Goal: Communication & Community: Answer question/provide support

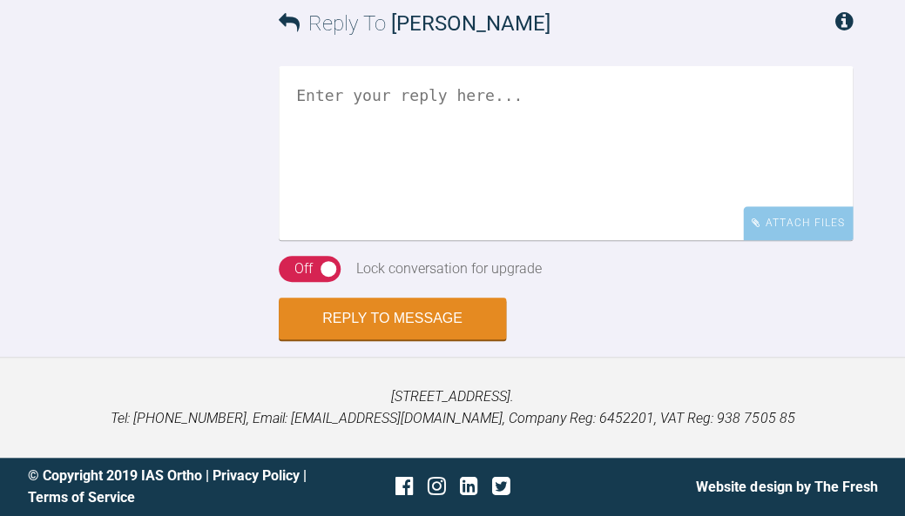
scroll to position [3299, 0]
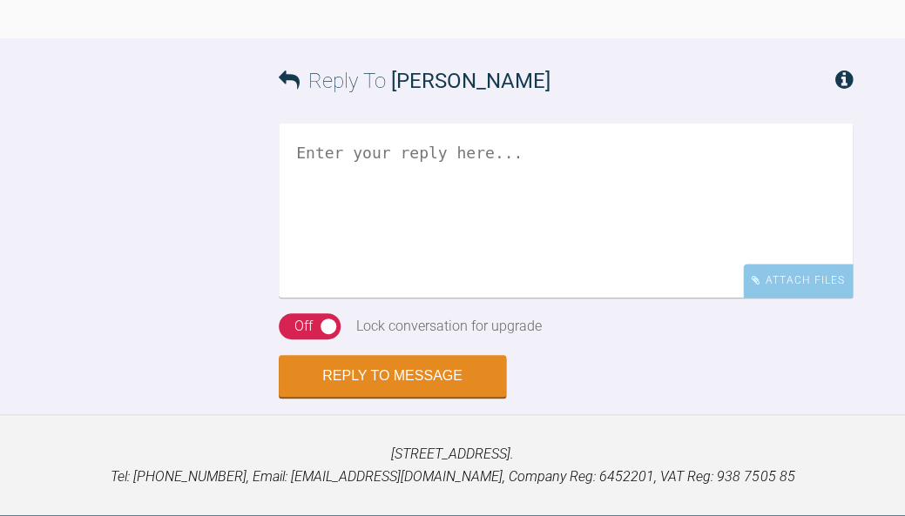
click at [579, 298] on textarea at bounding box center [566, 211] width 574 height 174
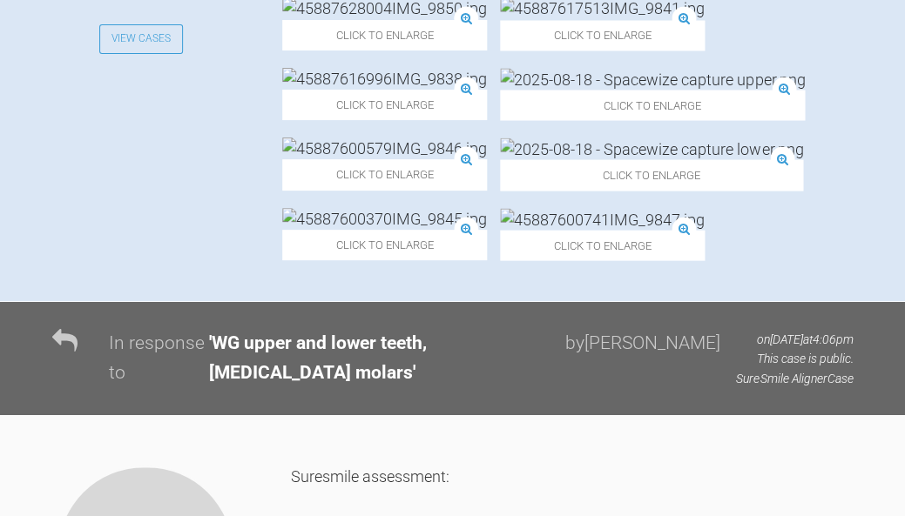
scroll to position [708, 0]
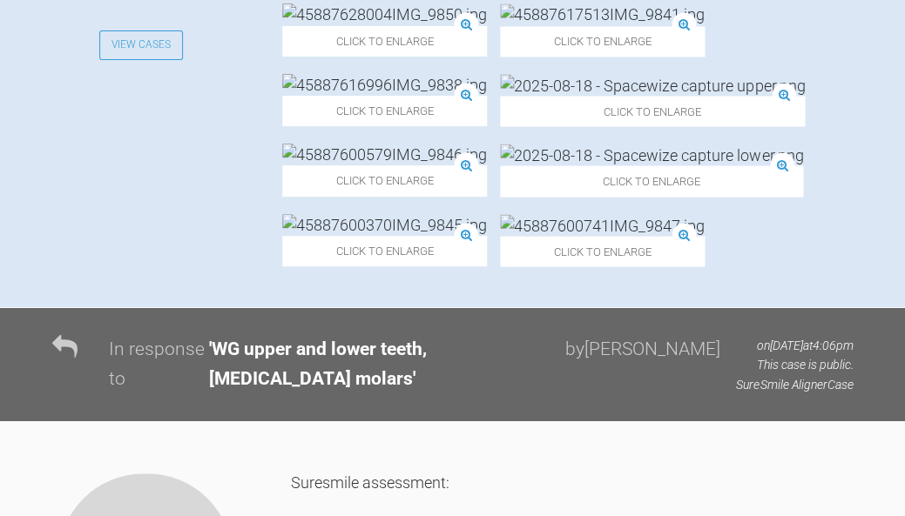
click at [487, 25] on img at bounding box center [384, 14] width 205 height 22
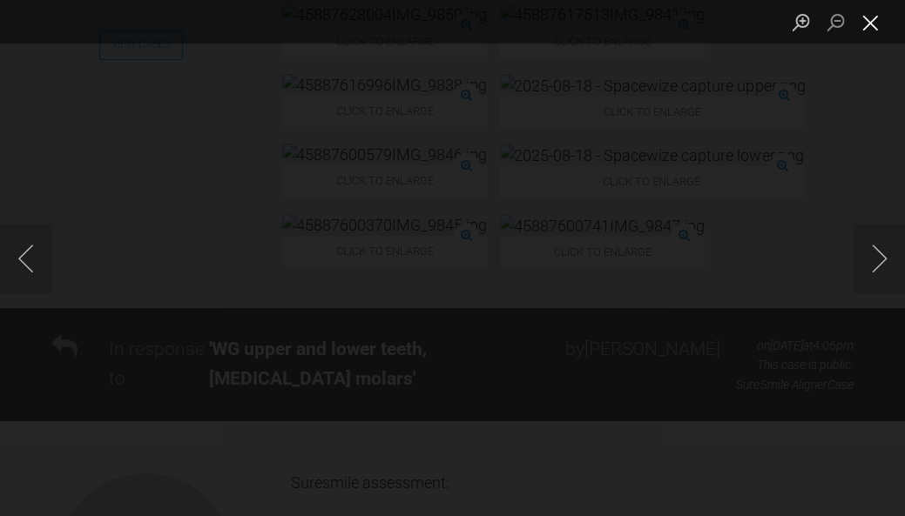
click at [877, 20] on button "Close lightbox" at bounding box center [869, 22] width 35 height 30
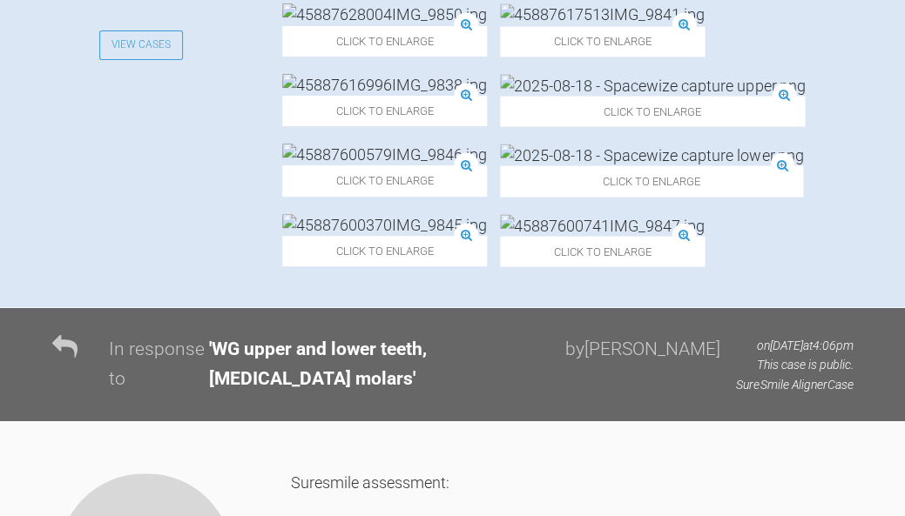
click at [585, 96] on img at bounding box center [652, 85] width 305 height 22
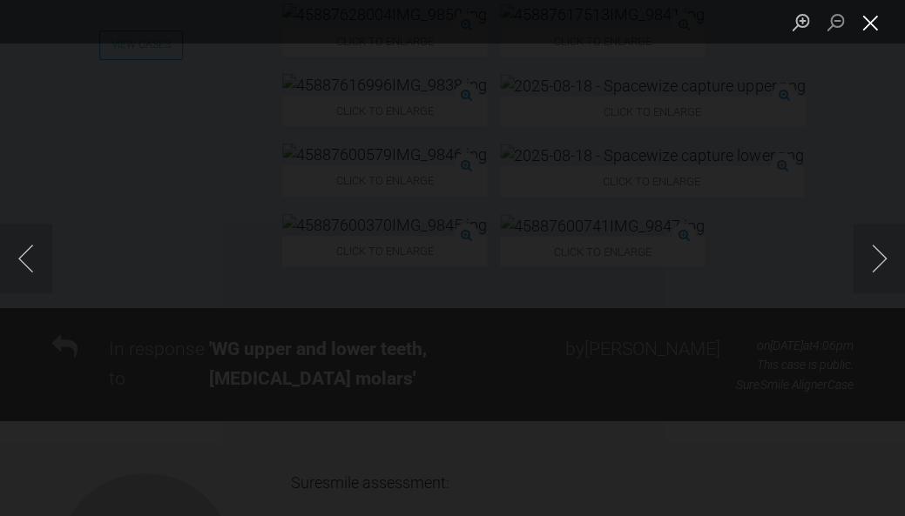
click at [871, 27] on button "Close lightbox" at bounding box center [869, 22] width 35 height 30
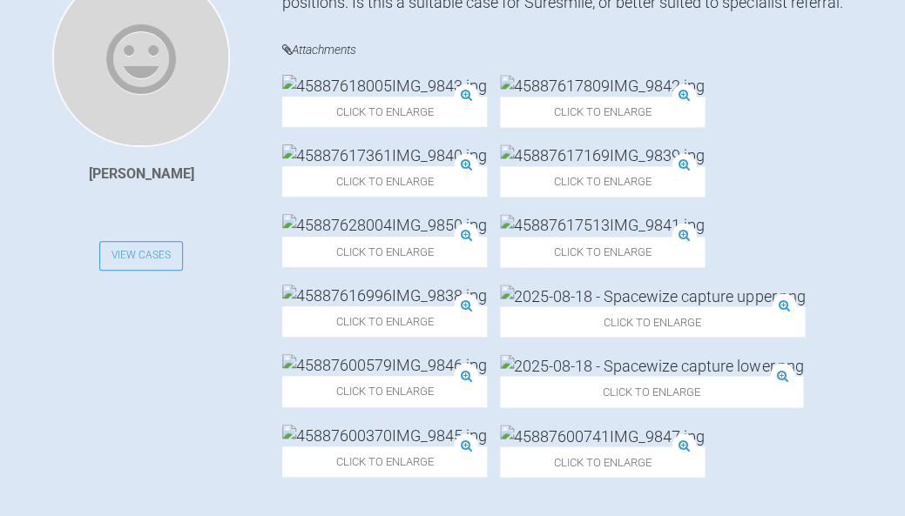
scroll to position [498, 0]
click at [487, 144] on img at bounding box center [384, 155] width 205 height 22
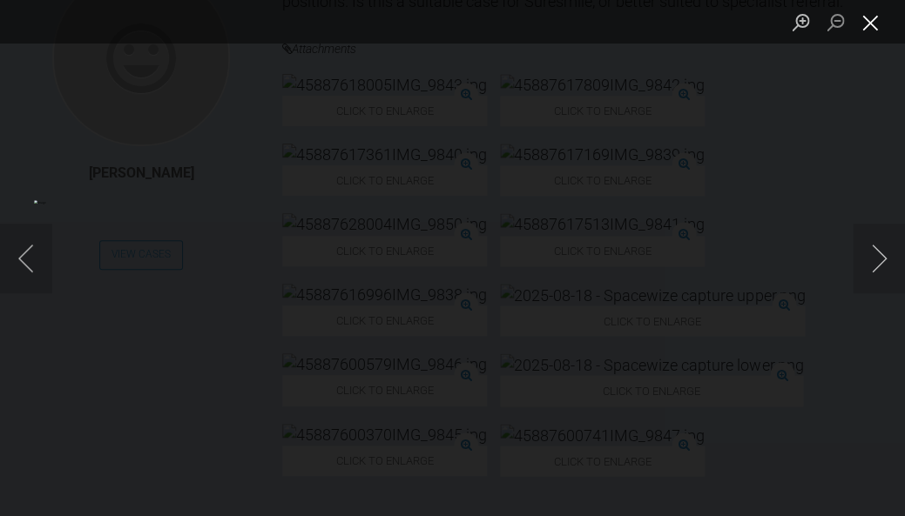
click at [871, 28] on button "Close lightbox" at bounding box center [869, 22] width 35 height 30
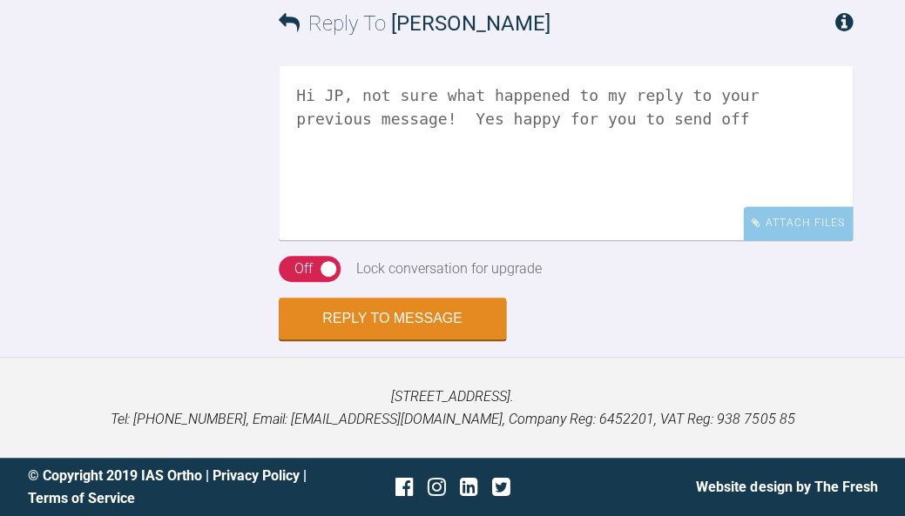
scroll to position [3482, 0]
click at [578, 240] on textarea "Hi JP, not sure what happened to my reply to your previous message! Yes happy f…" at bounding box center [566, 153] width 574 height 174
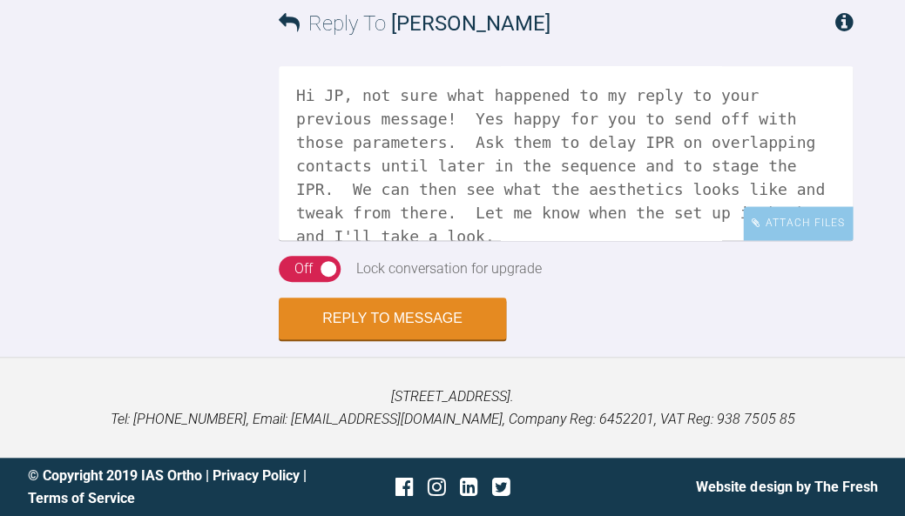
scroll to position [3, 0]
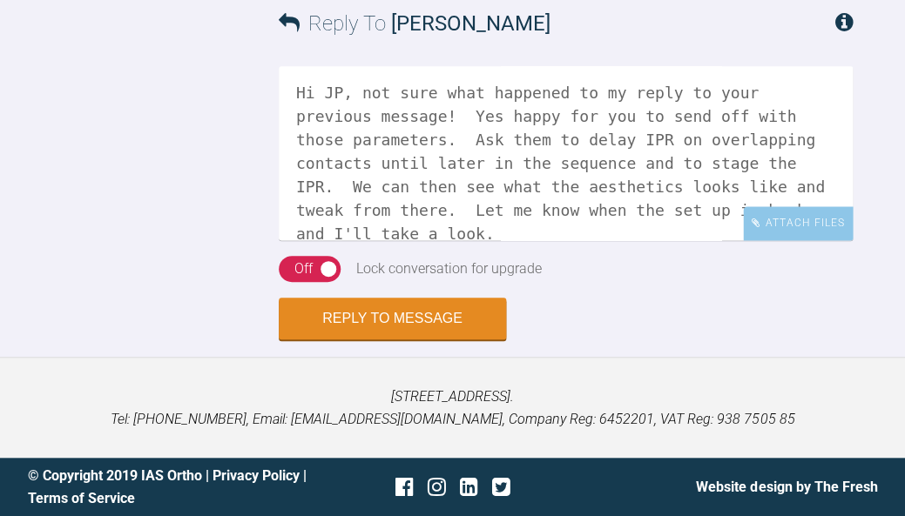
type textarea "Hi JP, not sure what happened to my reply to your previous message! Yes happy f…"
click at [299, 272] on div "Off" at bounding box center [303, 269] width 18 height 23
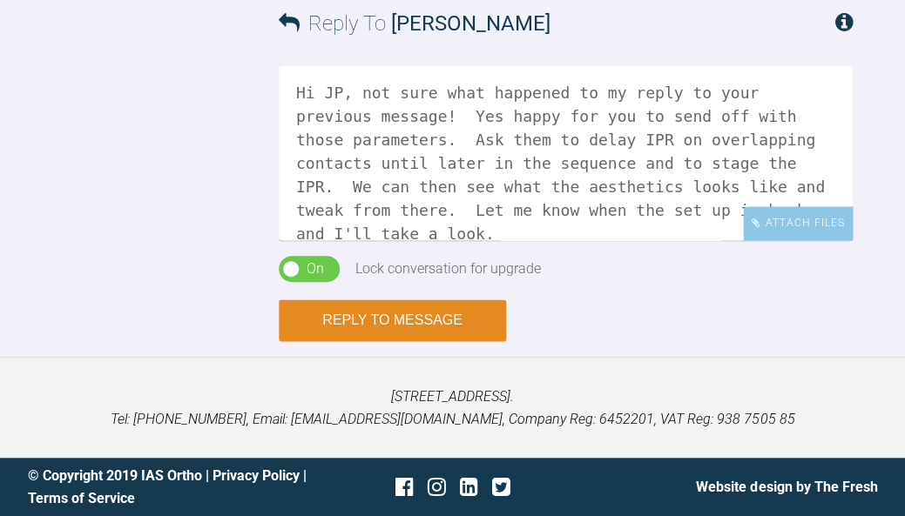
click at [403, 326] on button "Reply to Message" at bounding box center [392, 320] width 227 height 42
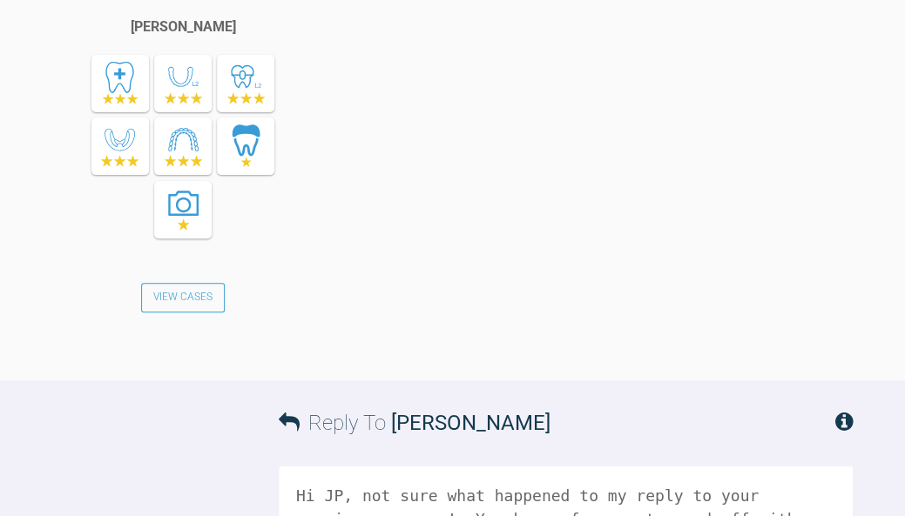
scroll to position [3988, 0]
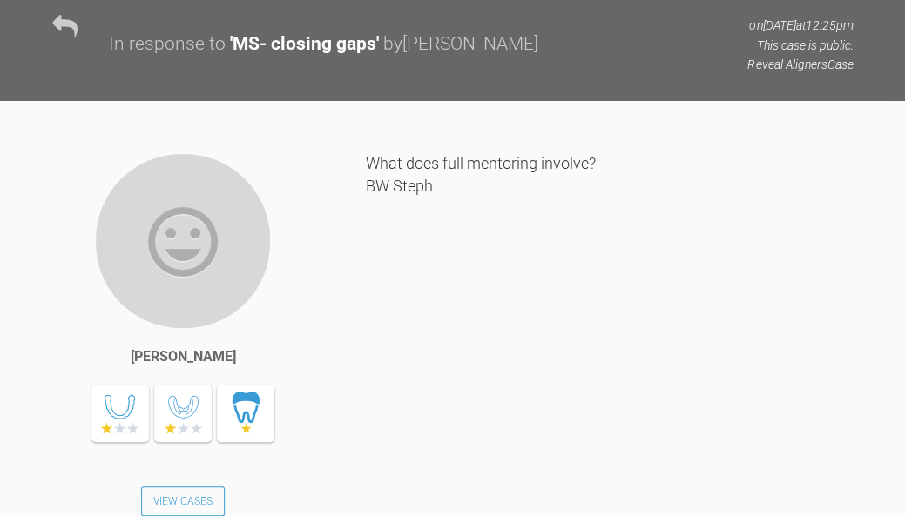
scroll to position [9899, 0]
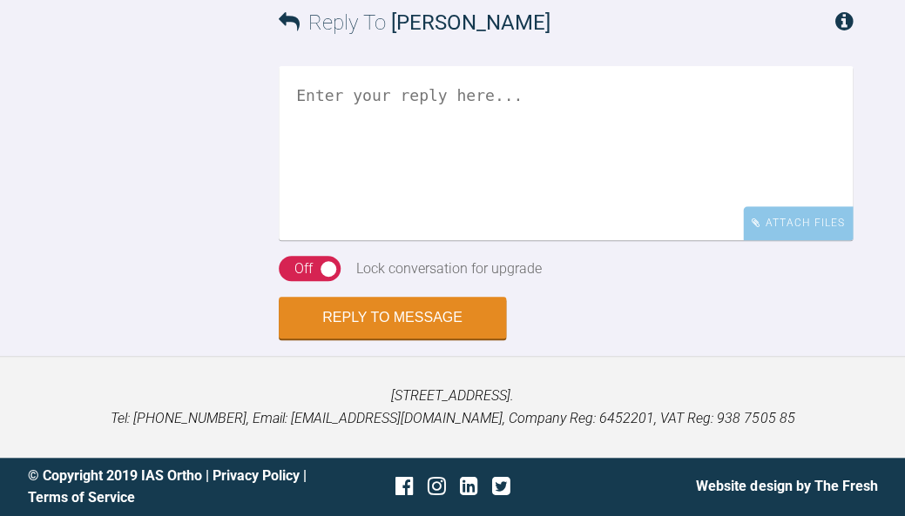
click at [536, 151] on textarea at bounding box center [566, 153] width 574 height 174
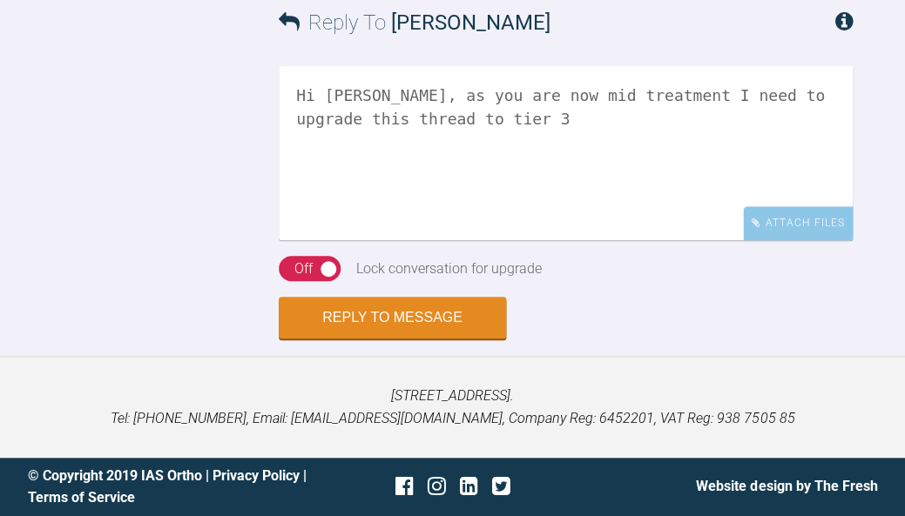
scroll to position [9652, 0]
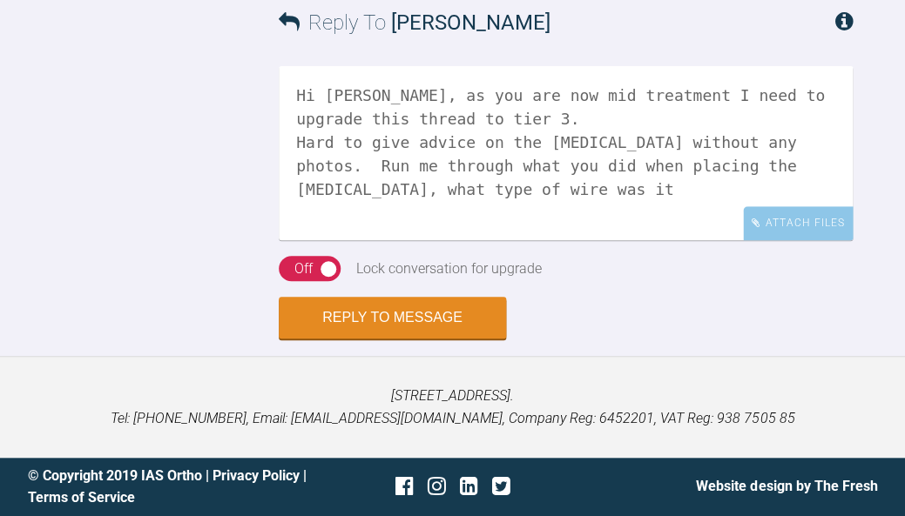
click at [316, 240] on textarea "Hi Stephanie, as you are now mid treatment I need to upgrade this thread to tie…" at bounding box center [566, 153] width 574 height 174
click at [703, 240] on textarea "Hi Stephanie, as you are now mid treatment I need to upgrade this thread to tie…" at bounding box center [566, 153] width 574 height 174
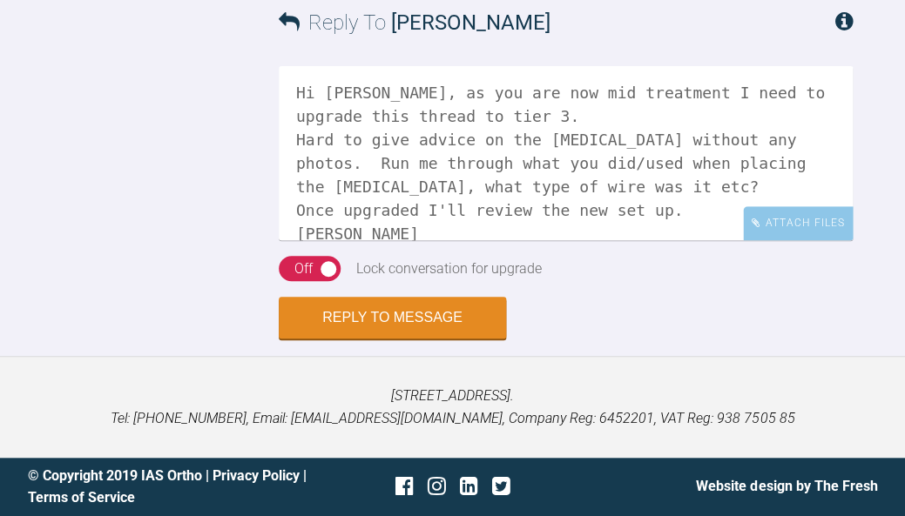
scroll to position [9899, 0]
type textarea "Hi Stephanie, as you are now mid treatment I need to upgrade this thread to tie…"
click at [305, 272] on div "Off" at bounding box center [303, 269] width 18 height 23
click at [424, 340] on form "Reply To Stephanie Buck Hi Stephanie, as you are now mid treatment I need to up…" at bounding box center [452, 168] width 905 height 376
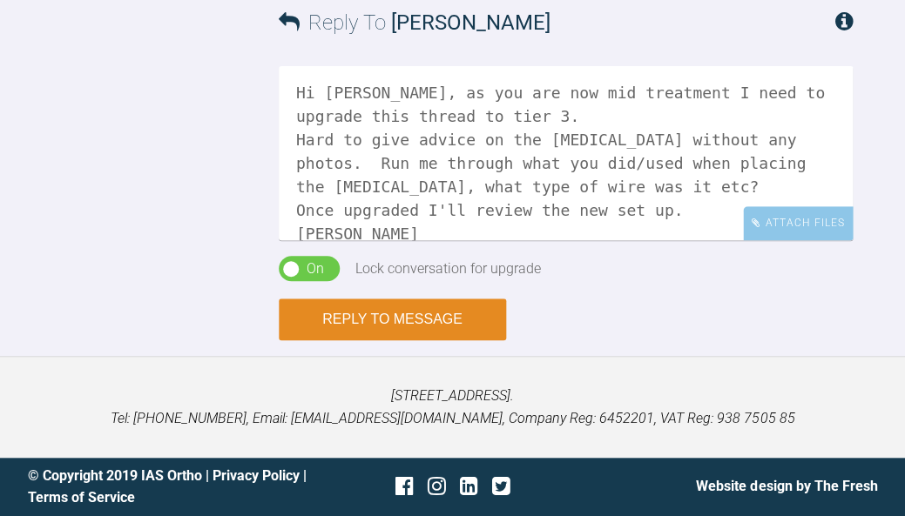
click at [420, 326] on button "Reply to Message" at bounding box center [392, 320] width 227 height 42
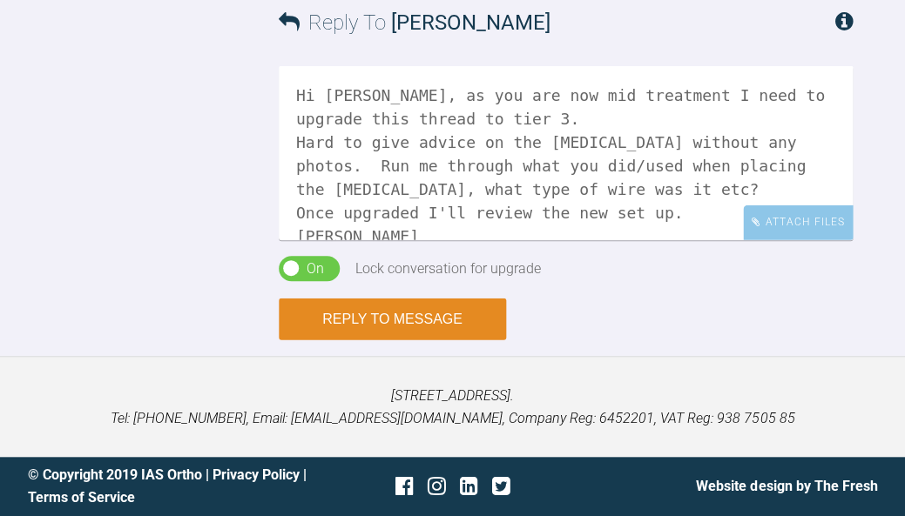
scroll to position [10206, 0]
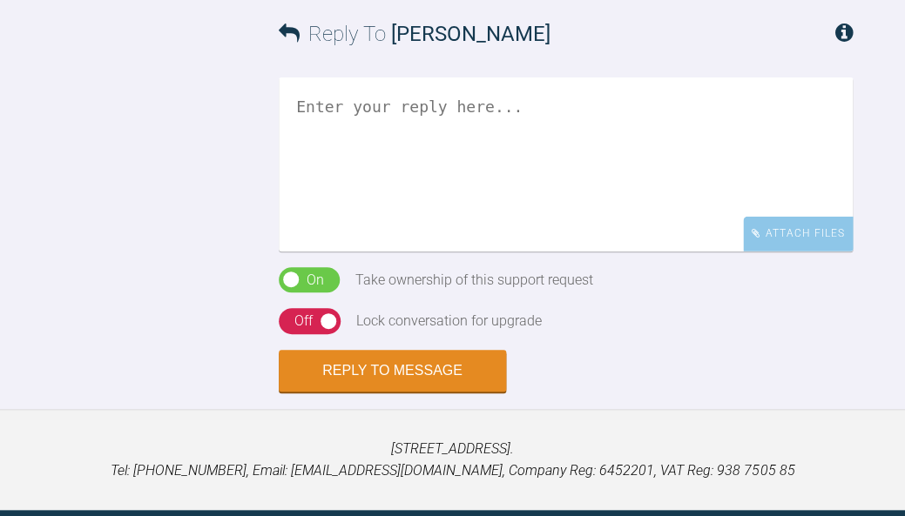
scroll to position [1021, 0]
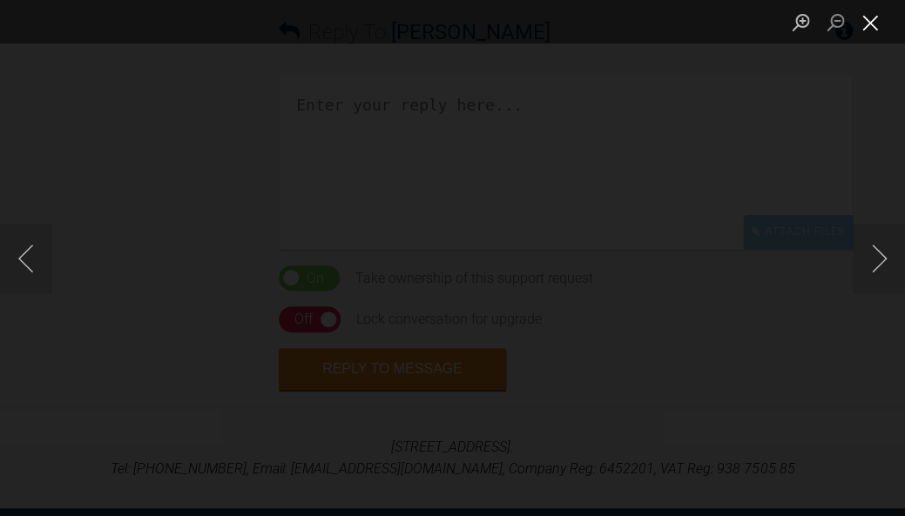
click at [874, 18] on button "Close lightbox" at bounding box center [869, 22] width 35 height 30
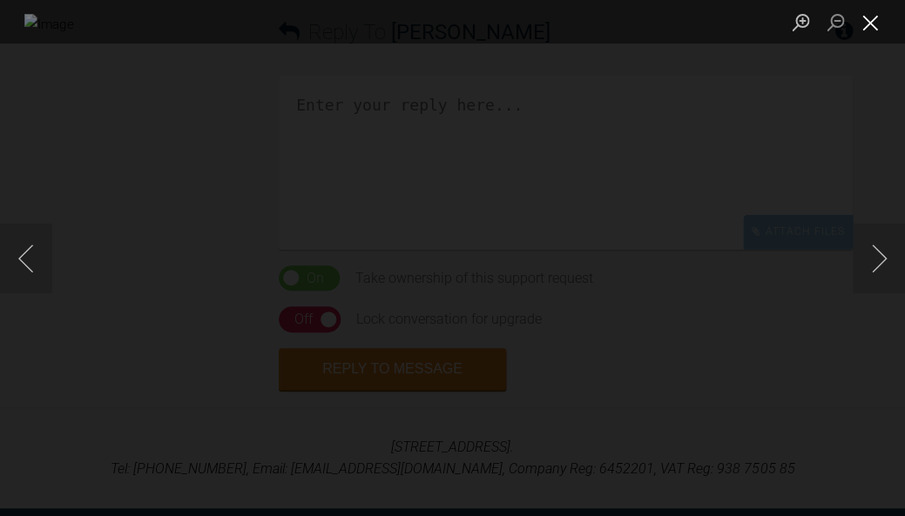
click at [874, 23] on button "Close lightbox" at bounding box center [869, 22] width 35 height 30
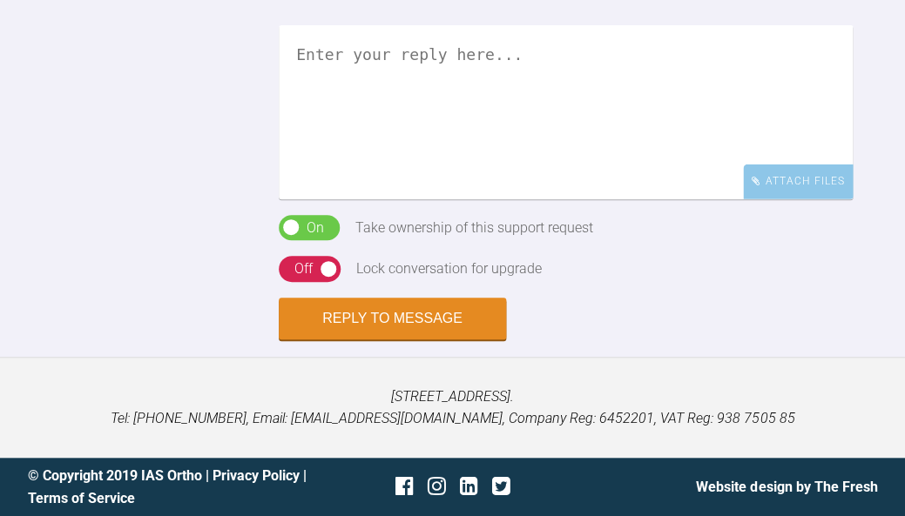
scroll to position [1207, 0]
click at [592, 199] on textarea at bounding box center [566, 112] width 574 height 174
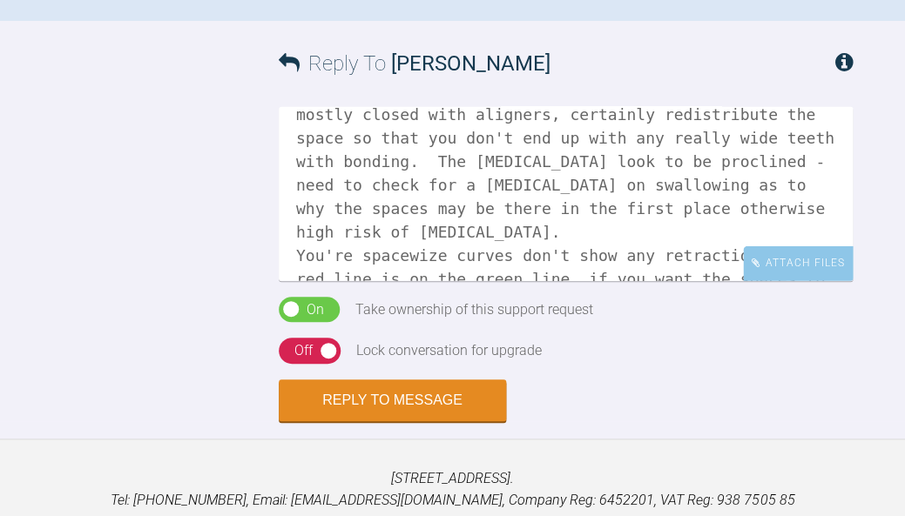
scroll to position [989, 0]
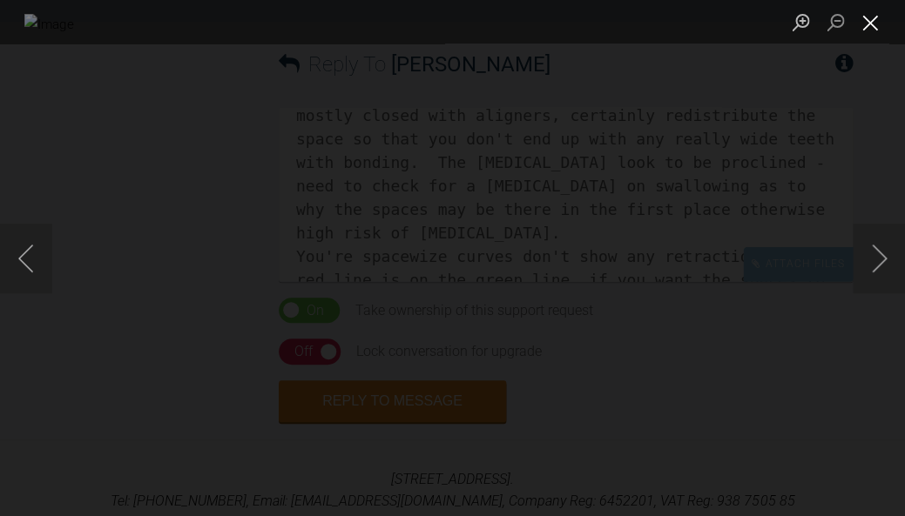
click at [875, 28] on button "Close lightbox" at bounding box center [869, 22] width 35 height 30
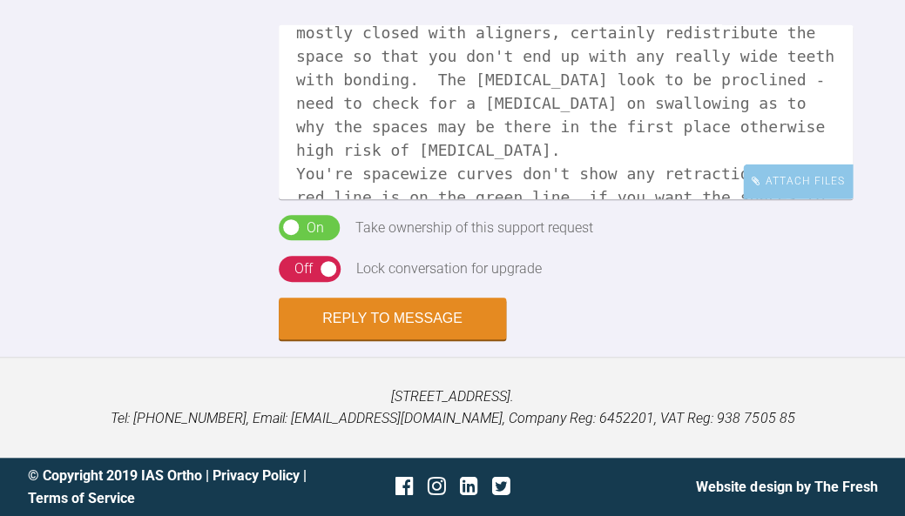
scroll to position [1532, 0]
click at [662, 198] on div "Hi Clare, you should be able to get the spaces mostly closed with aligners, cer…" at bounding box center [566, 120] width 574 height 190
click at [662, 191] on textarea "Hi Clare, you should be able to get the spaces mostly closed with aligners, cer…" at bounding box center [566, 112] width 574 height 174
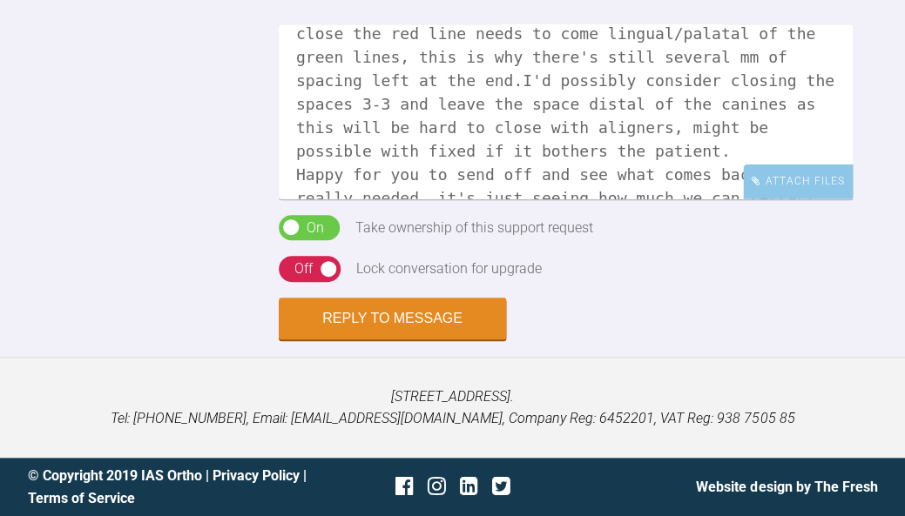
scroll to position [1382, 0]
click at [565, 199] on textarea "Hi Clare, you should be able to get the spaces mostly closed with aligners, cer…" at bounding box center [566, 112] width 574 height 174
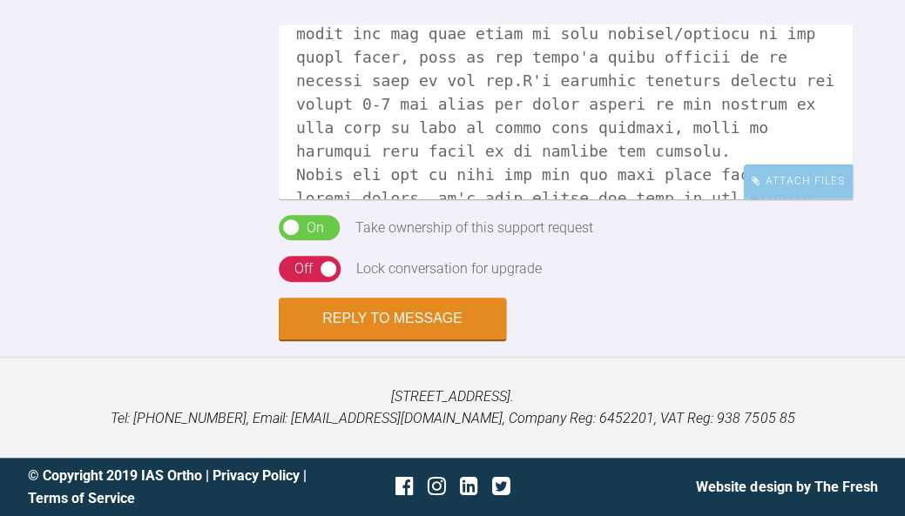
click at [424, 199] on textarea at bounding box center [566, 112] width 574 height 174
type textarea "Hi Clare, you should be able to get the spaces mostly closed with aligners, cer…"
click at [296, 280] on div "Off" at bounding box center [303, 269] width 18 height 23
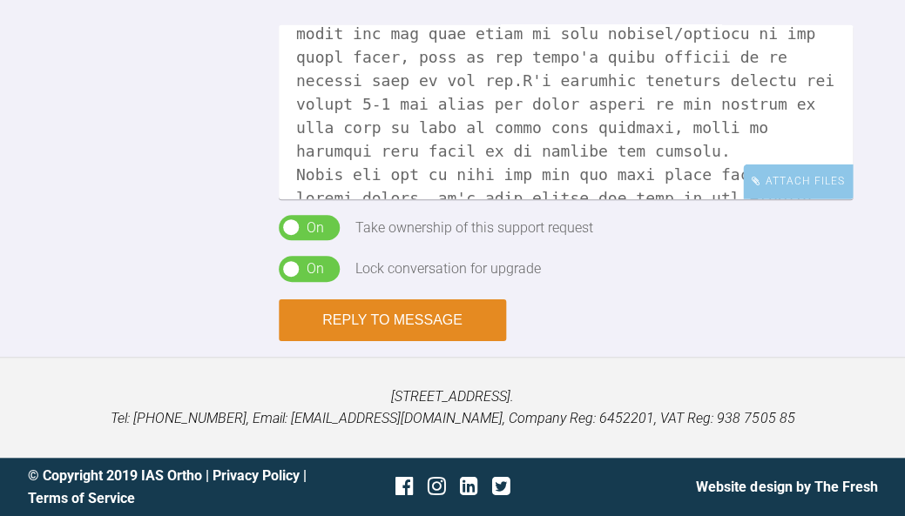
click at [440, 341] on button "Reply to Message" at bounding box center [392, 320] width 227 height 42
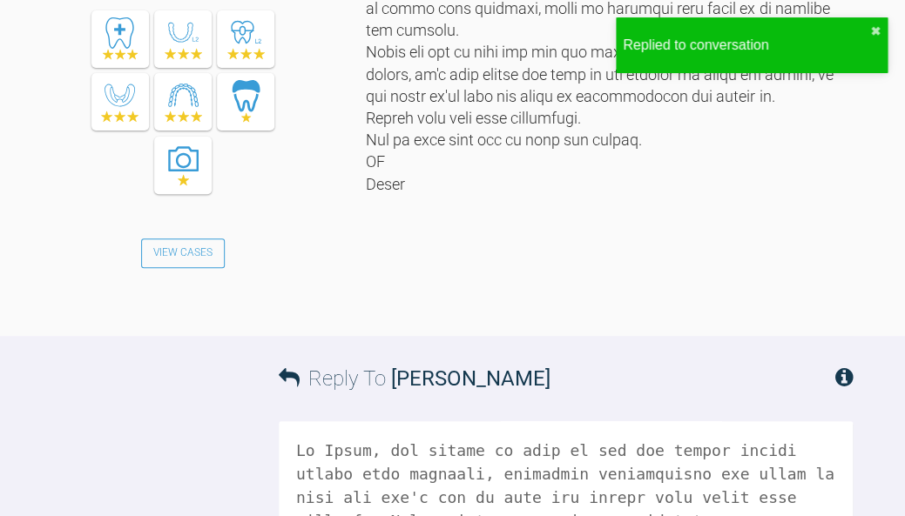
scroll to position [1811, 0]
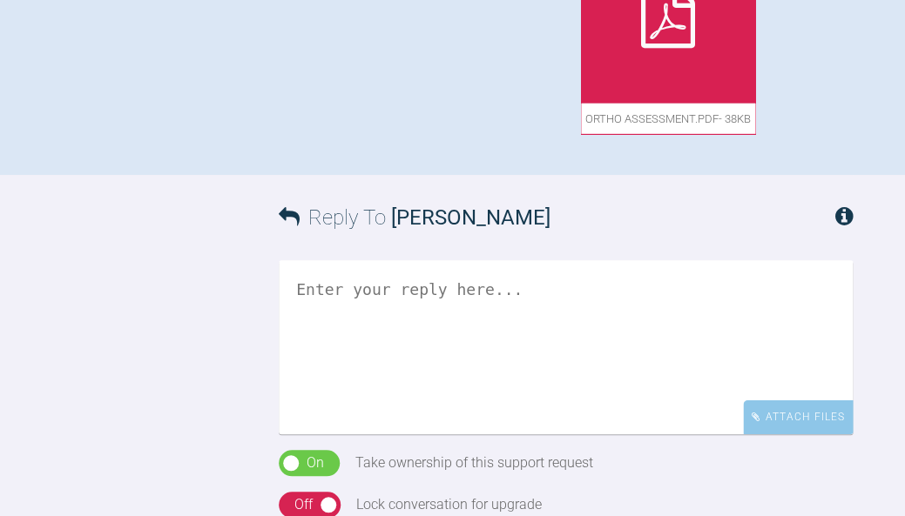
scroll to position [1124, 0]
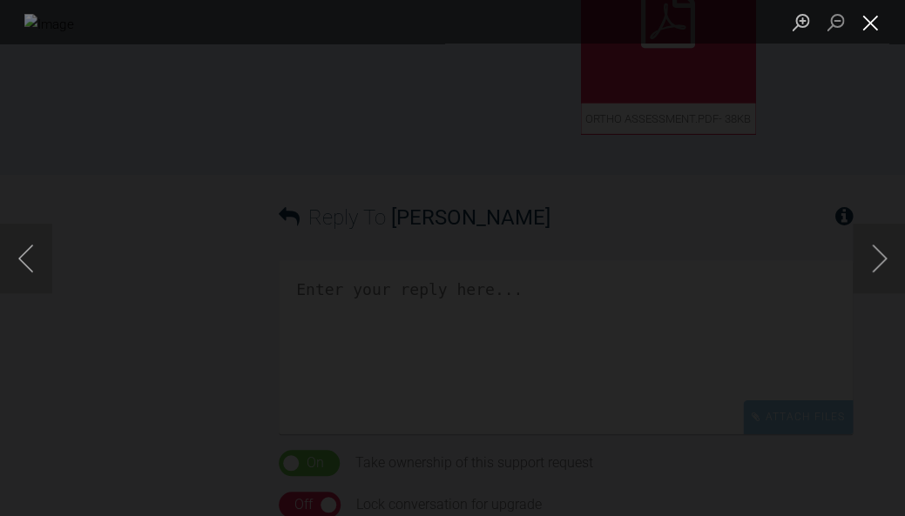
click at [877, 24] on button "Close lightbox" at bounding box center [869, 22] width 35 height 30
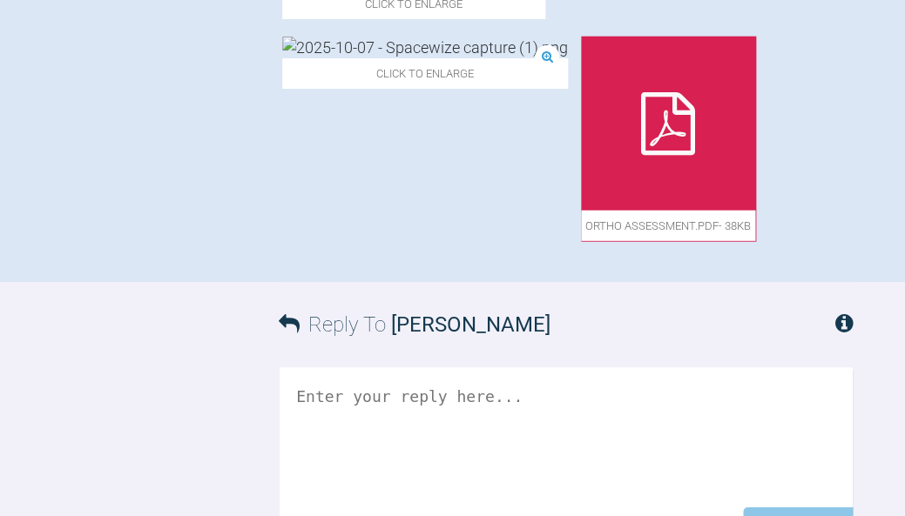
scroll to position [999, 0]
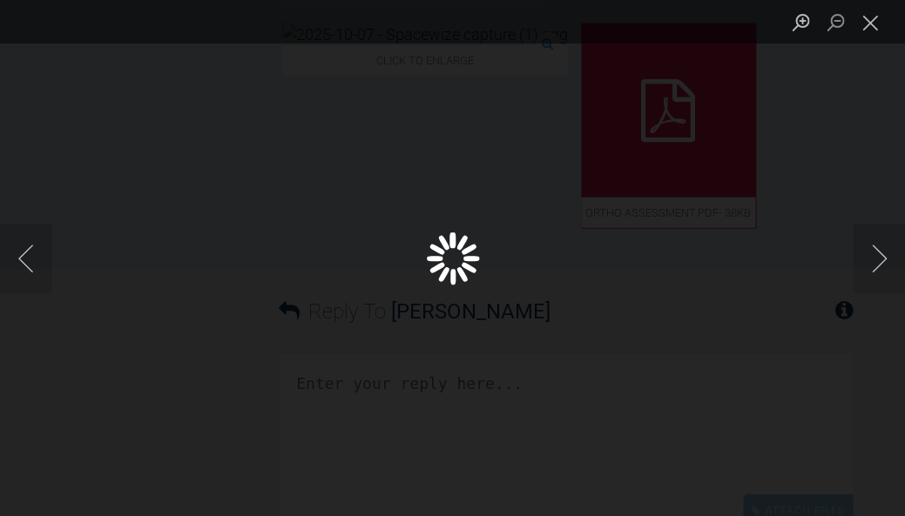
scroll to position [1038, 0]
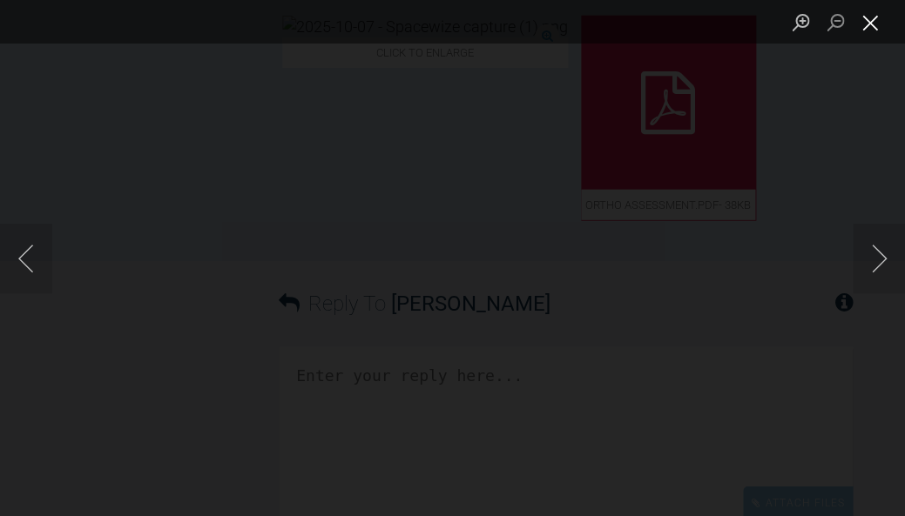
click at [874, 30] on button "Close lightbox" at bounding box center [869, 22] width 35 height 30
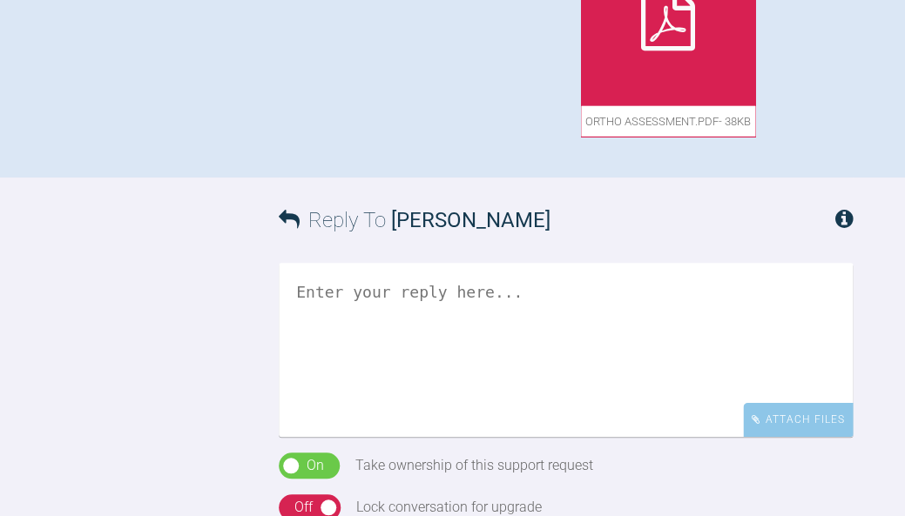
scroll to position [1122, 0]
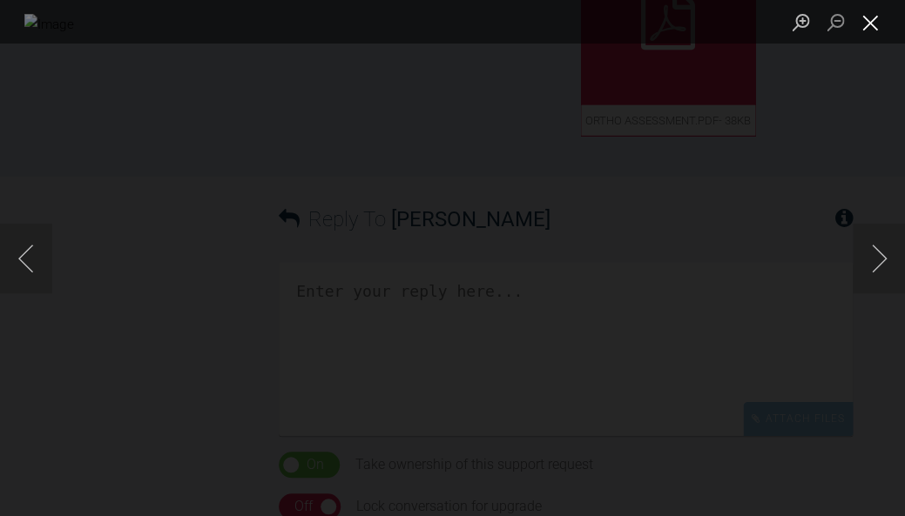
click at [873, 29] on button "Close lightbox" at bounding box center [869, 22] width 35 height 30
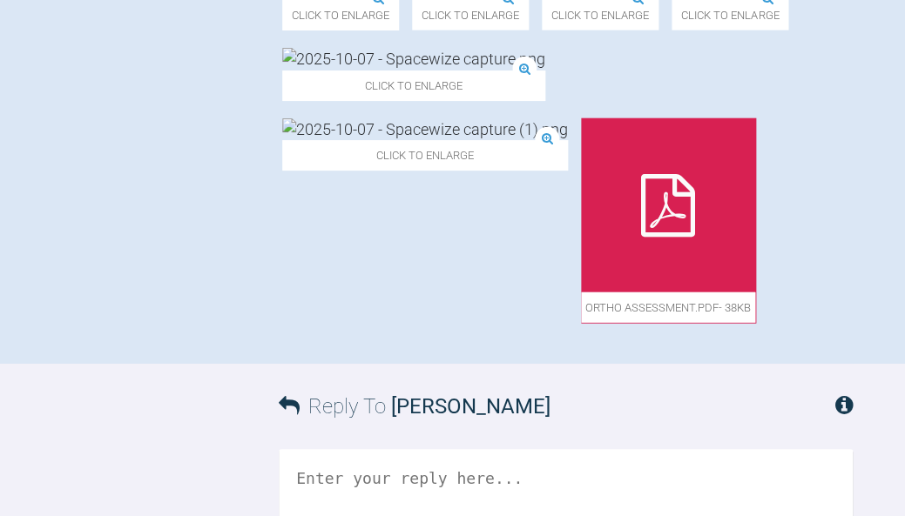
scroll to position [815, 0]
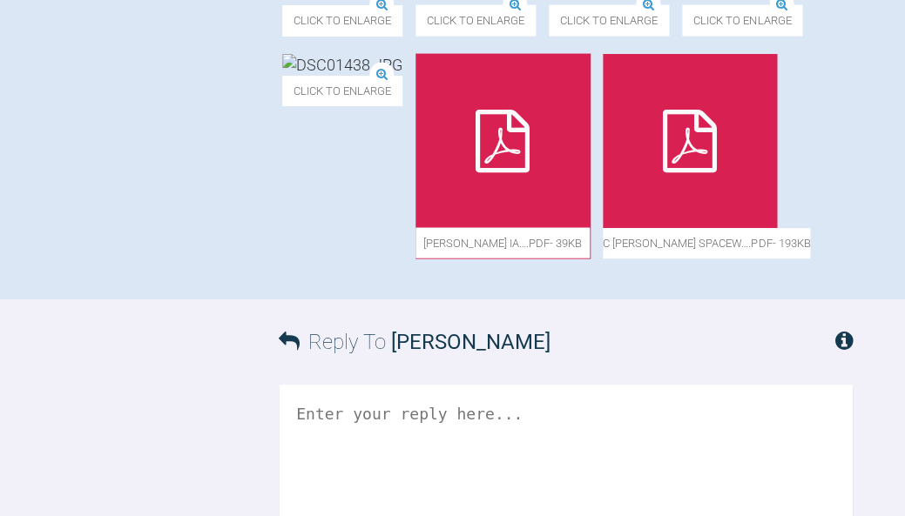
scroll to position [840, 0]
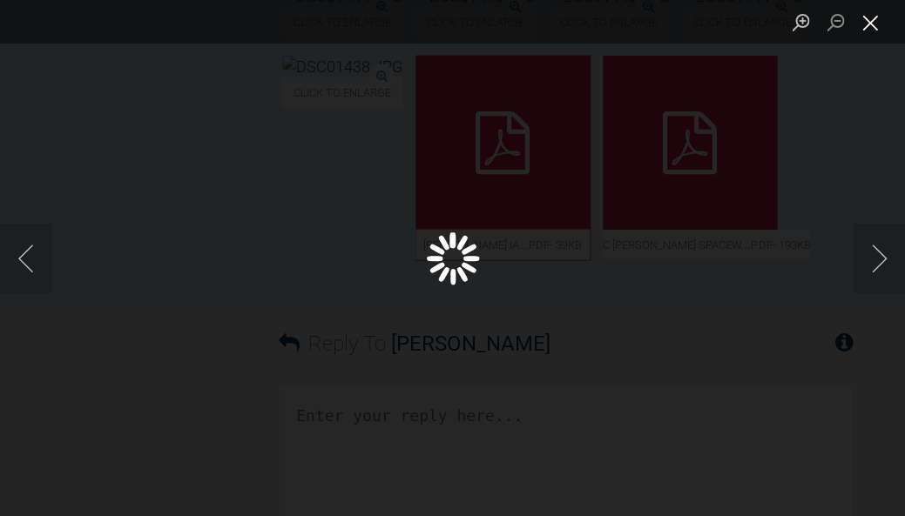
click at [871, 27] on button "Close lightbox" at bounding box center [869, 22] width 35 height 30
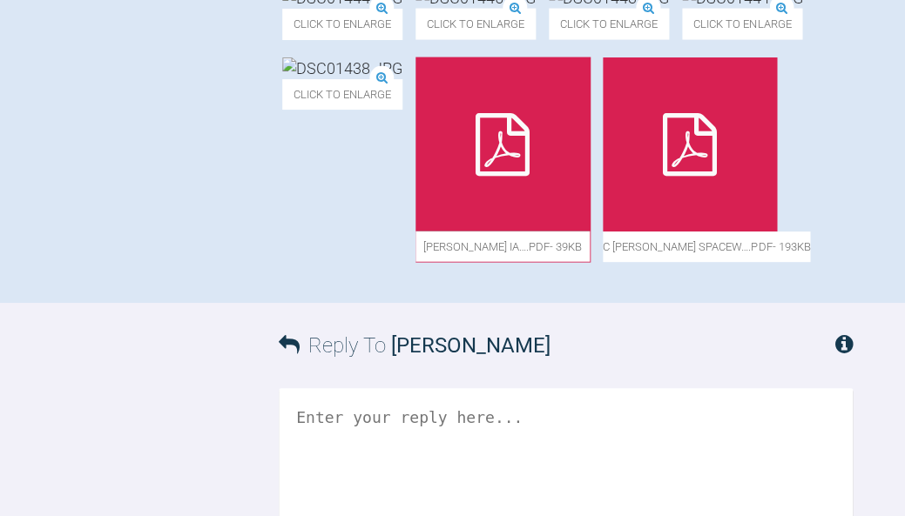
scroll to position [958, 0]
